Goal: Navigation & Orientation: Find specific page/section

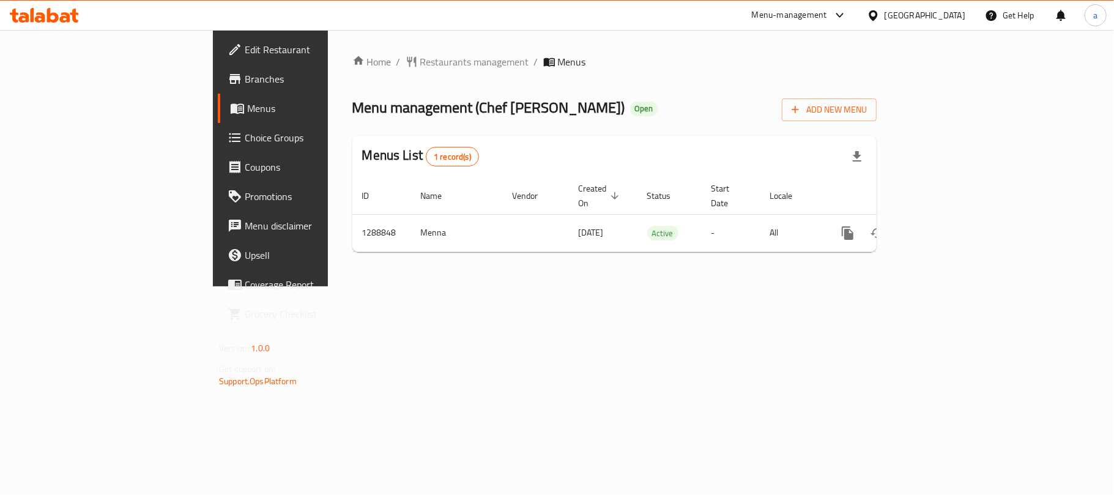
click at [58, 15] on icon at bounding box center [44, 15] width 69 height 15
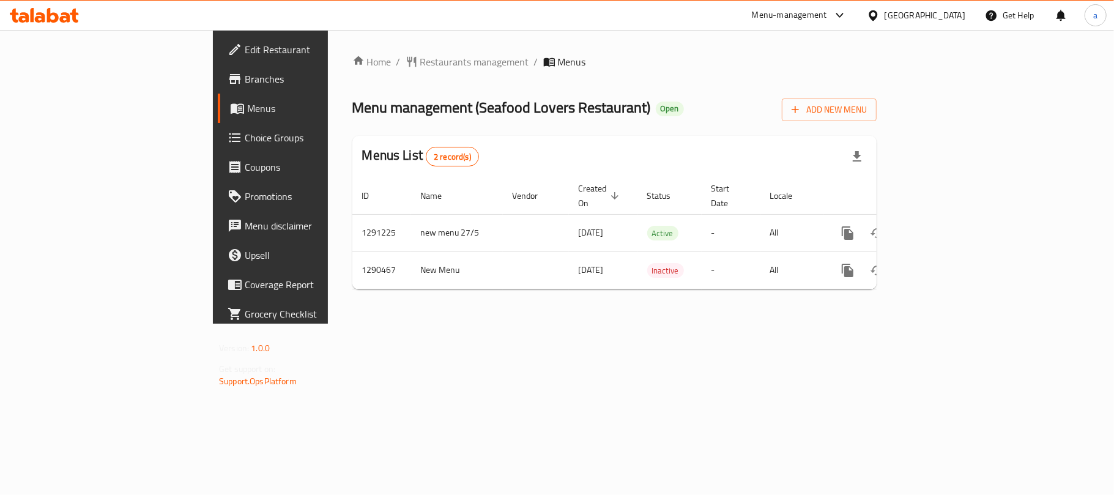
click at [40, 17] on icon at bounding box center [40, 17] width 10 height 10
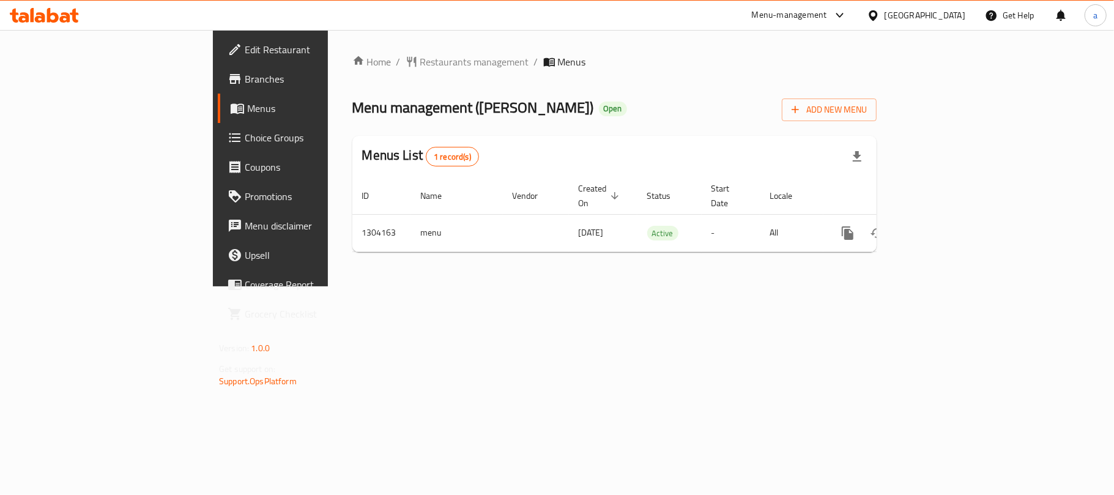
click at [919, 18] on div "[GEOGRAPHIC_DATA]" at bounding box center [925, 15] width 81 height 13
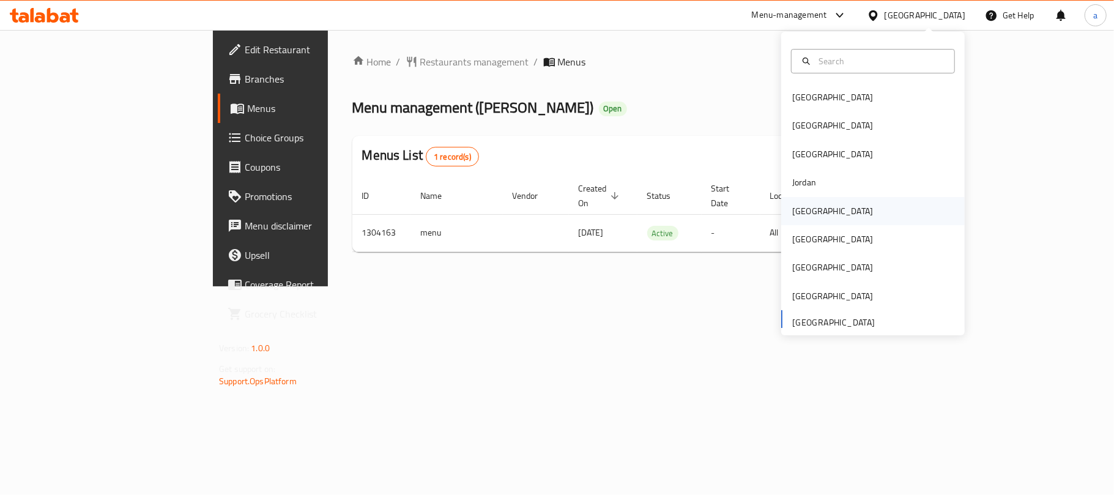
click at [798, 209] on div "Kuwait" at bounding box center [832, 210] width 81 height 13
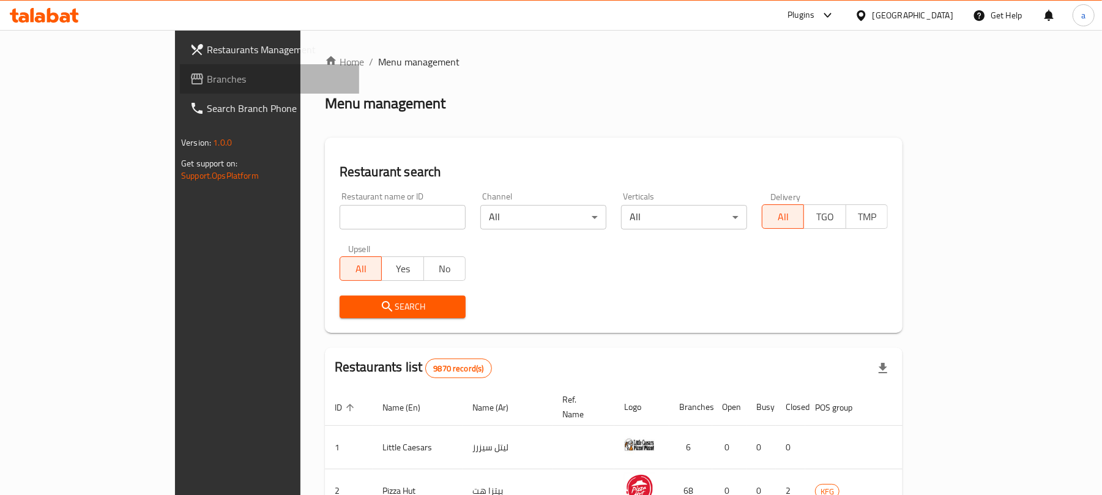
click at [207, 81] on span "Branches" at bounding box center [278, 79] width 143 height 15
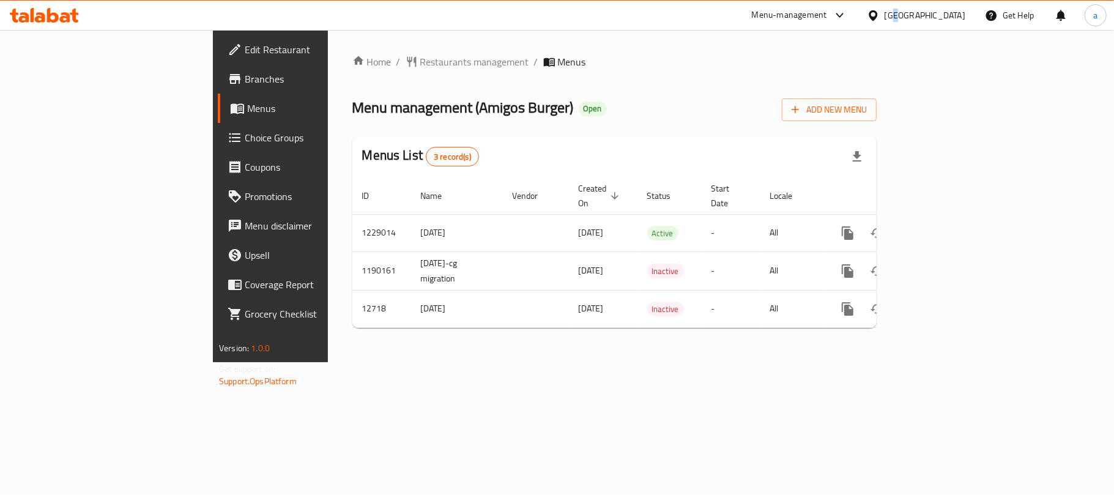
click at [949, 5] on div "[GEOGRAPHIC_DATA]" at bounding box center [916, 15] width 118 height 29
click at [955, 17] on div "Kuwait" at bounding box center [925, 15] width 81 height 13
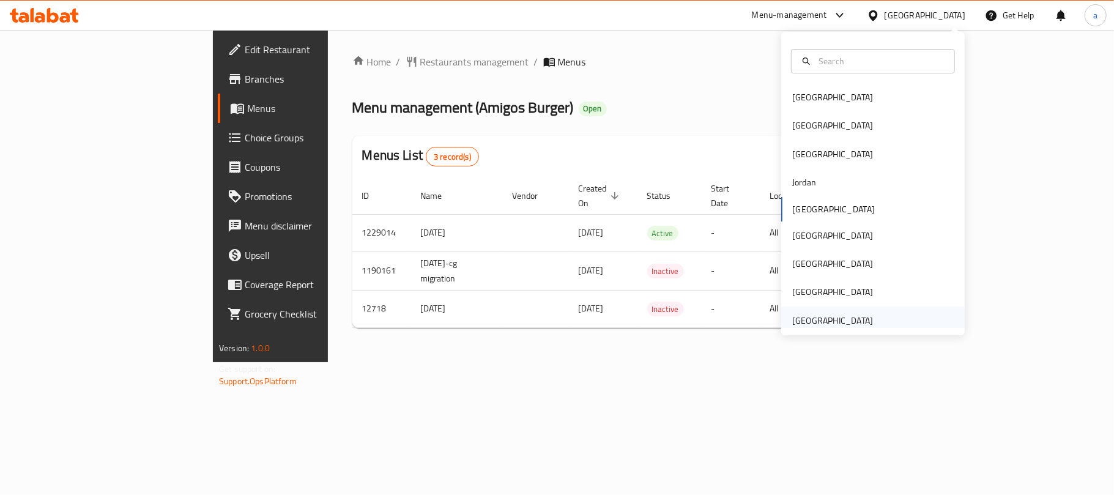
click at [826, 324] on div "[GEOGRAPHIC_DATA]" at bounding box center [832, 320] width 81 height 13
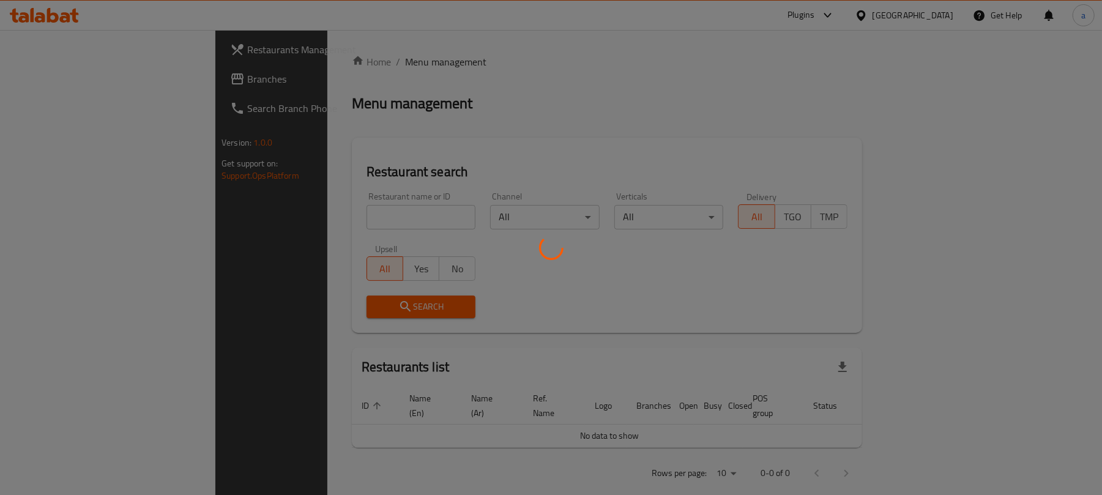
click at [65, 72] on div at bounding box center [551, 247] width 1102 height 495
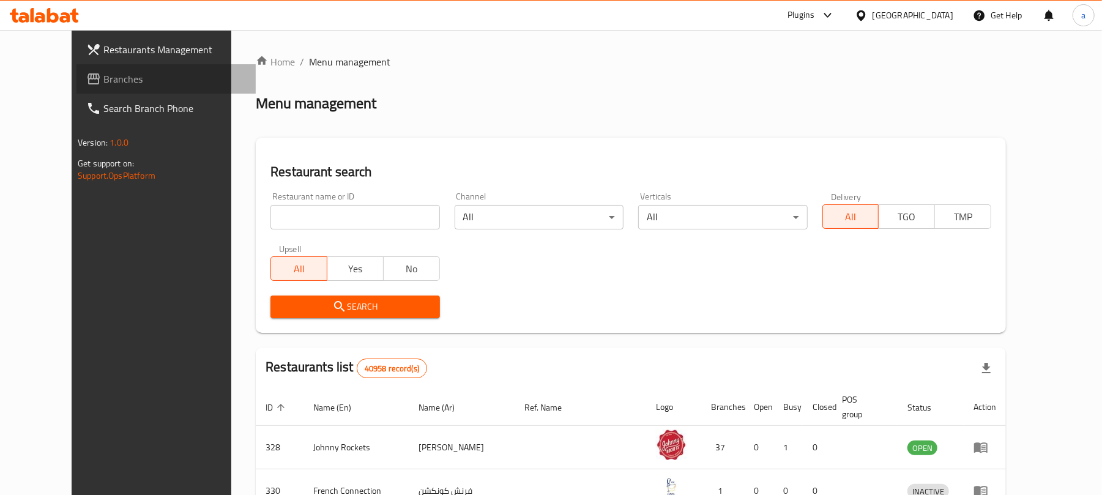
click at [103, 80] on span "Branches" at bounding box center [174, 79] width 143 height 15
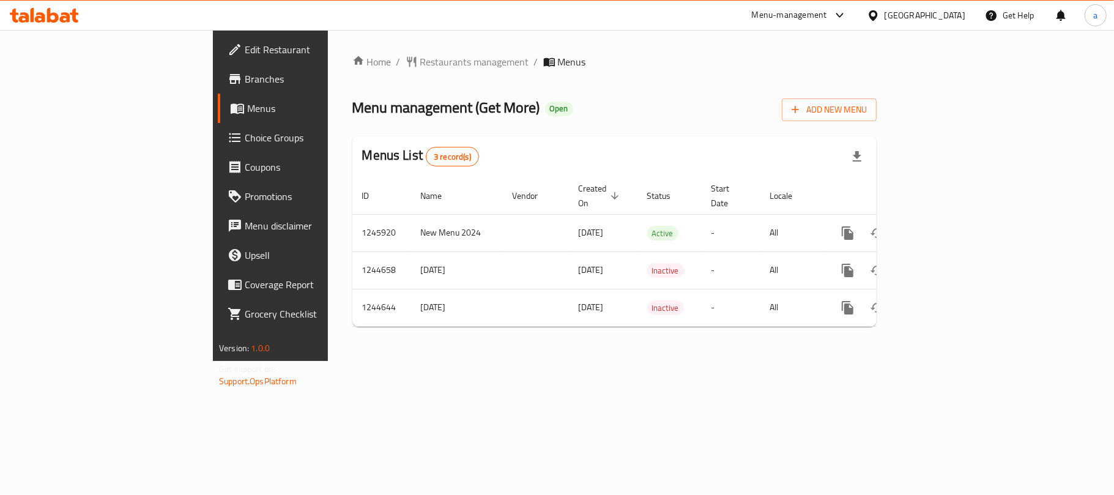
click at [62, 13] on icon at bounding box center [65, 17] width 10 height 10
